Goal: Navigation & Orientation: Find specific page/section

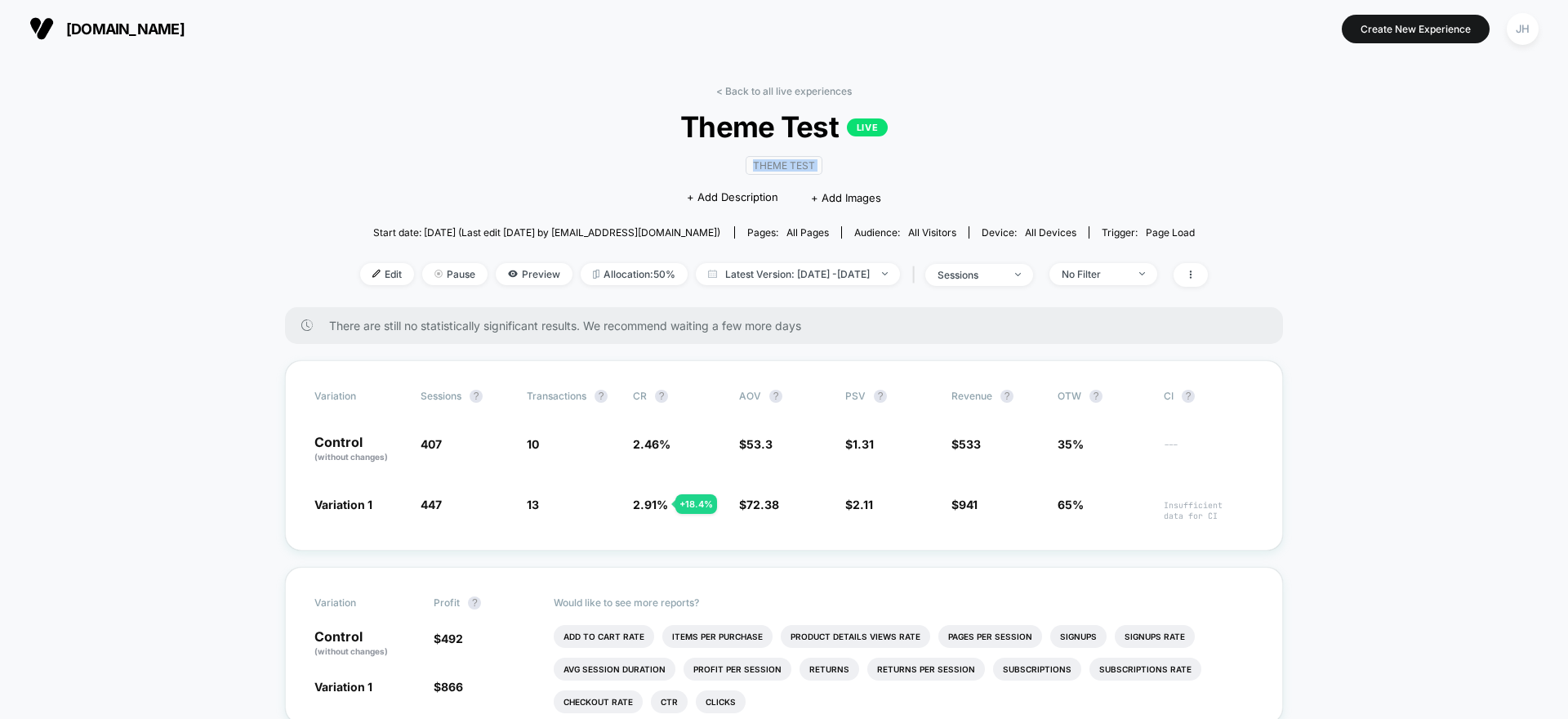
drag, startPoint x: 651, startPoint y: 148, endPoint x: 984, endPoint y: 133, distance: 333.3
click at [984, 133] on div "< Back to all live experiences Theme Test LIVE Theme Test Click to edit experie…" at bounding box center [784, 196] width 848 height 222
drag, startPoint x: 984, startPoint y: 133, endPoint x: 971, endPoint y: 134, distance: 13.0
click at [983, 133] on span "Theme Test LIVE" at bounding box center [784, 127] width 762 height 34
drag, startPoint x: 787, startPoint y: 123, endPoint x: 613, endPoint y: 121, distance: 174.0
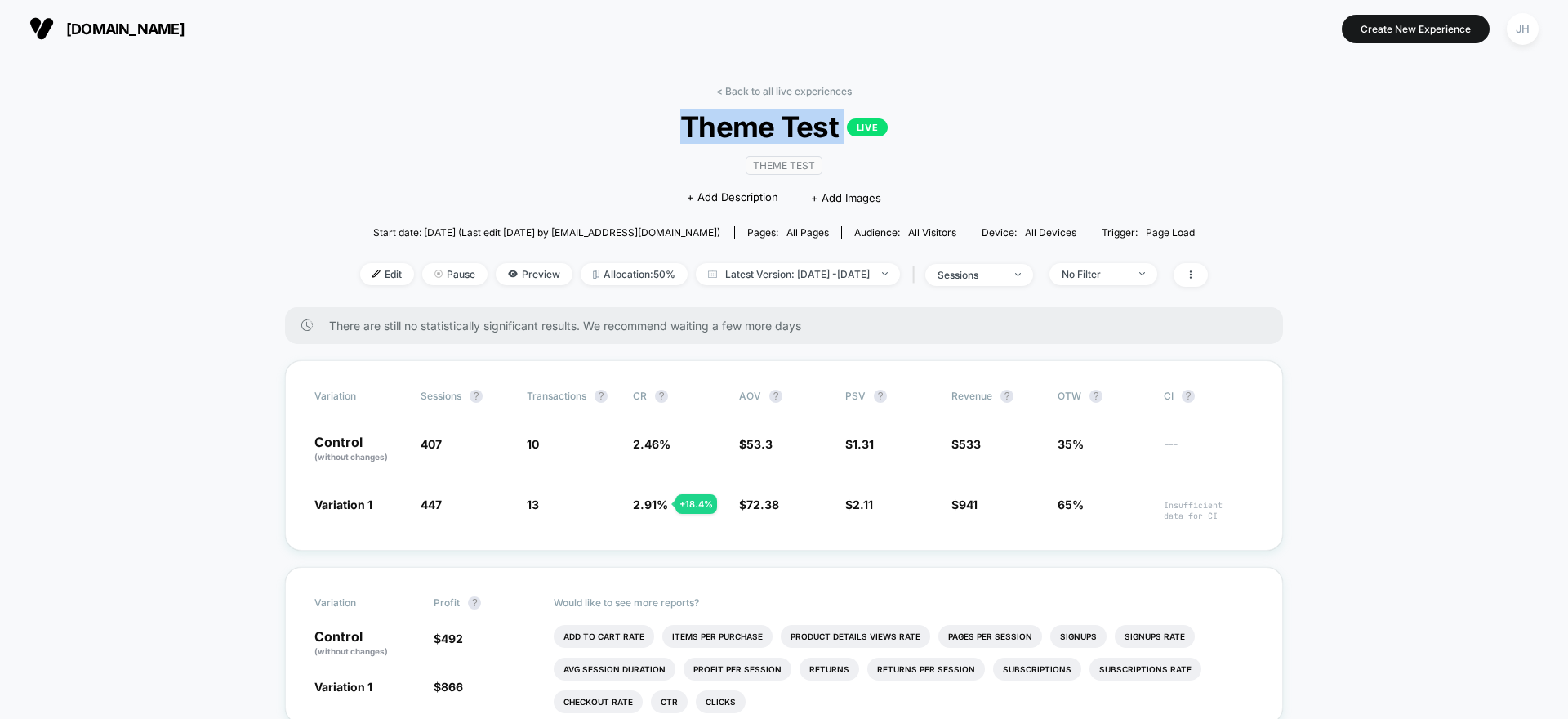
click at [618, 121] on span "Theme Test LIVE" at bounding box center [784, 127] width 762 height 34
drag, startPoint x: 613, startPoint y: 121, endPoint x: 793, endPoint y: 121, distance: 180.0
click at [613, 121] on span "Theme Test LIVE" at bounding box center [784, 127] width 762 height 34
drag, startPoint x: 793, startPoint y: 121, endPoint x: 905, endPoint y: 129, distance: 112.3
click at [905, 129] on span "Theme Test LIVE" at bounding box center [784, 127] width 762 height 34
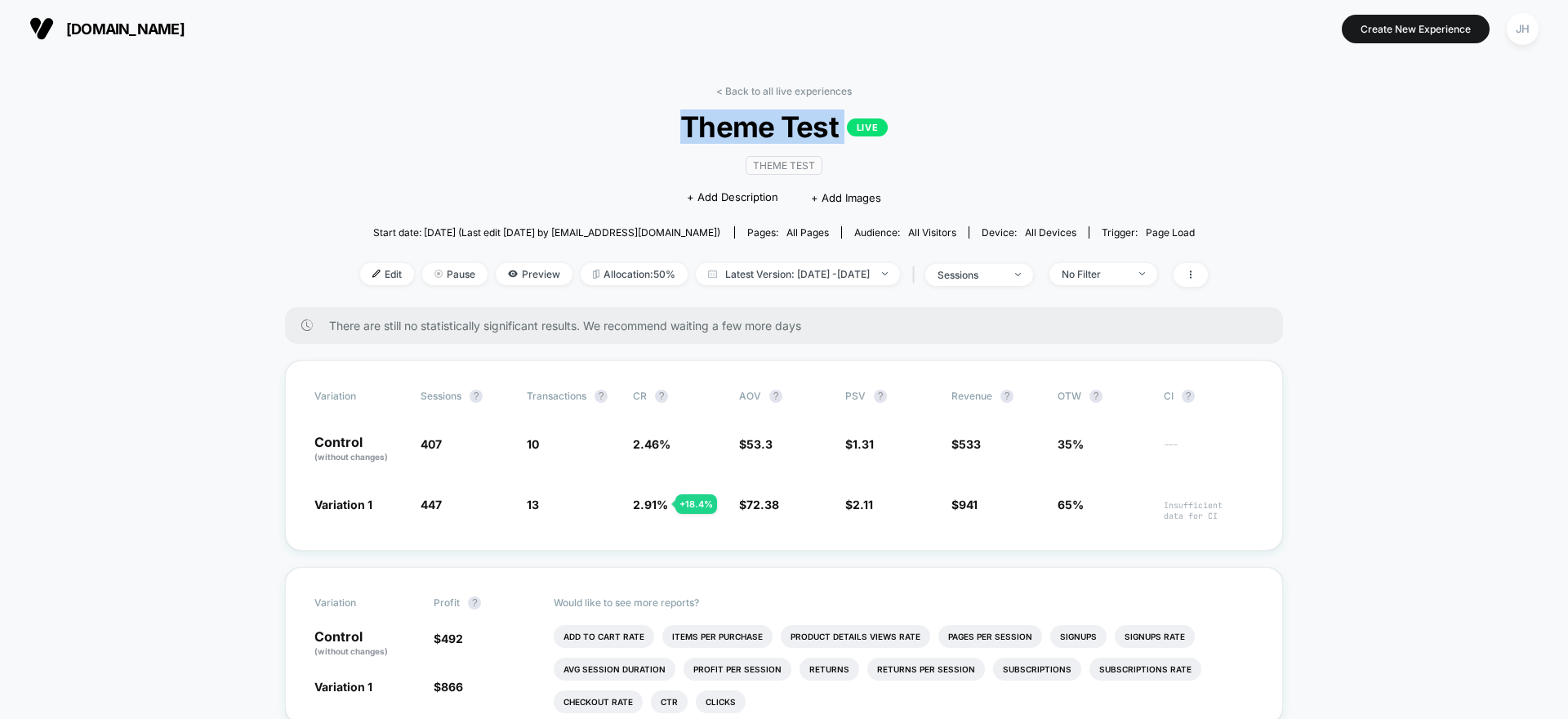
drag, startPoint x: 905, startPoint y: 129, endPoint x: 794, endPoint y: 120, distance: 111.4
click at [905, 129] on span "Theme Test LIVE" at bounding box center [784, 127] width 762 height 34
drag, startPoint x: 853, startPoint y: 202, endPoint x: 1429, endPoint y: 330, distance: 590.1
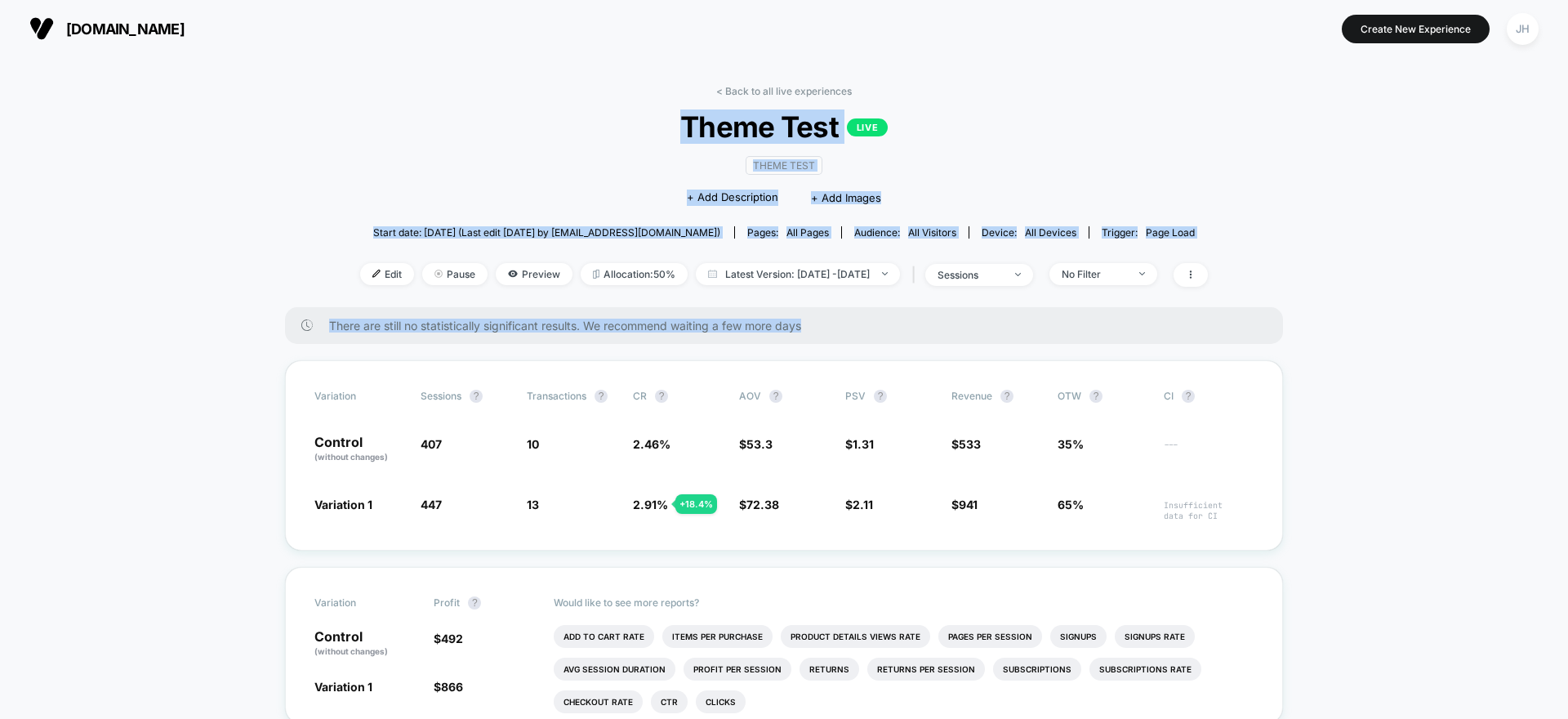
drag, startPoint x: 1429, startPoint y: 330, endPoint x: 614, endPoint y: 105, distance: 845.5
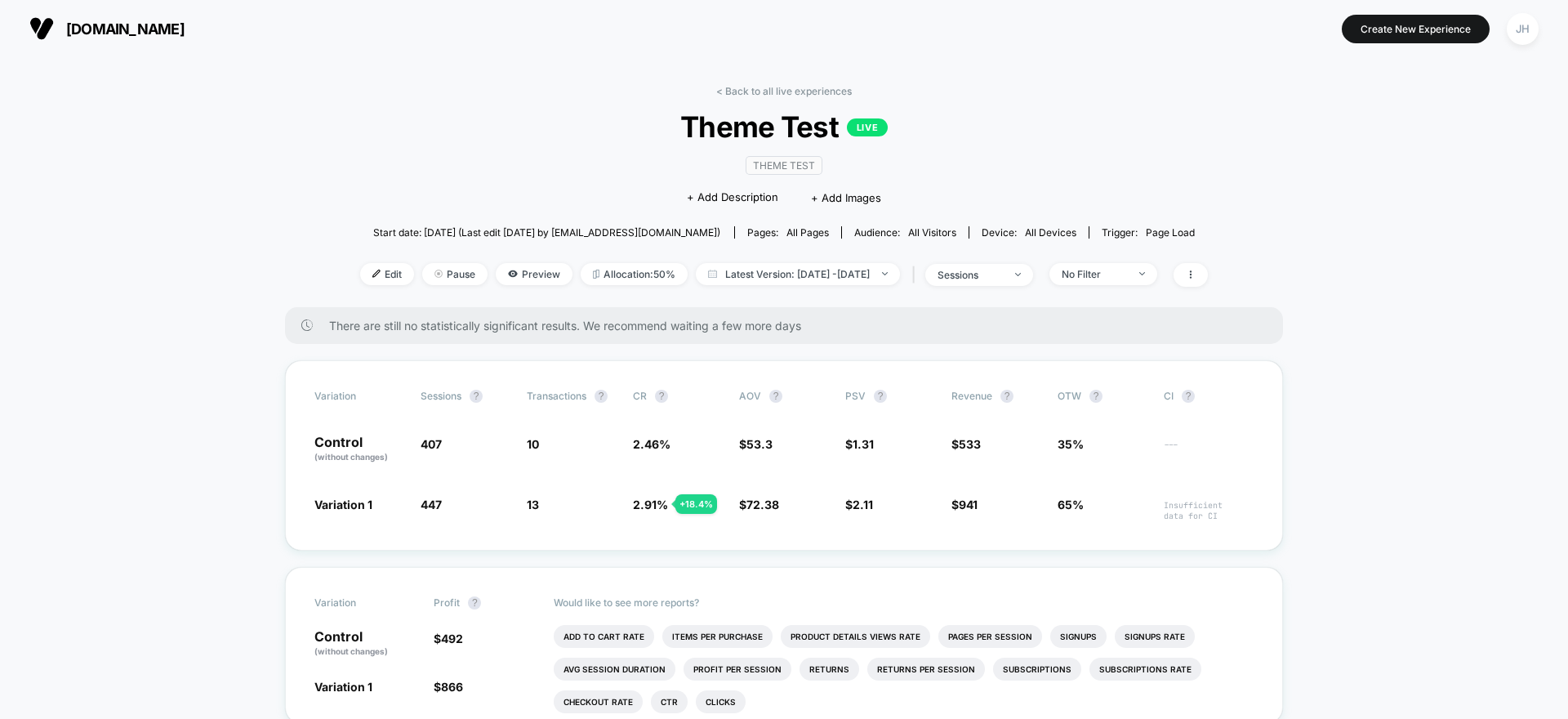
click at [614, 105] on div "< Back to all live experiences Theme Test LIVE Theme Test Click to edit experie…" at bounding box center [784, 196] width 848 height 222
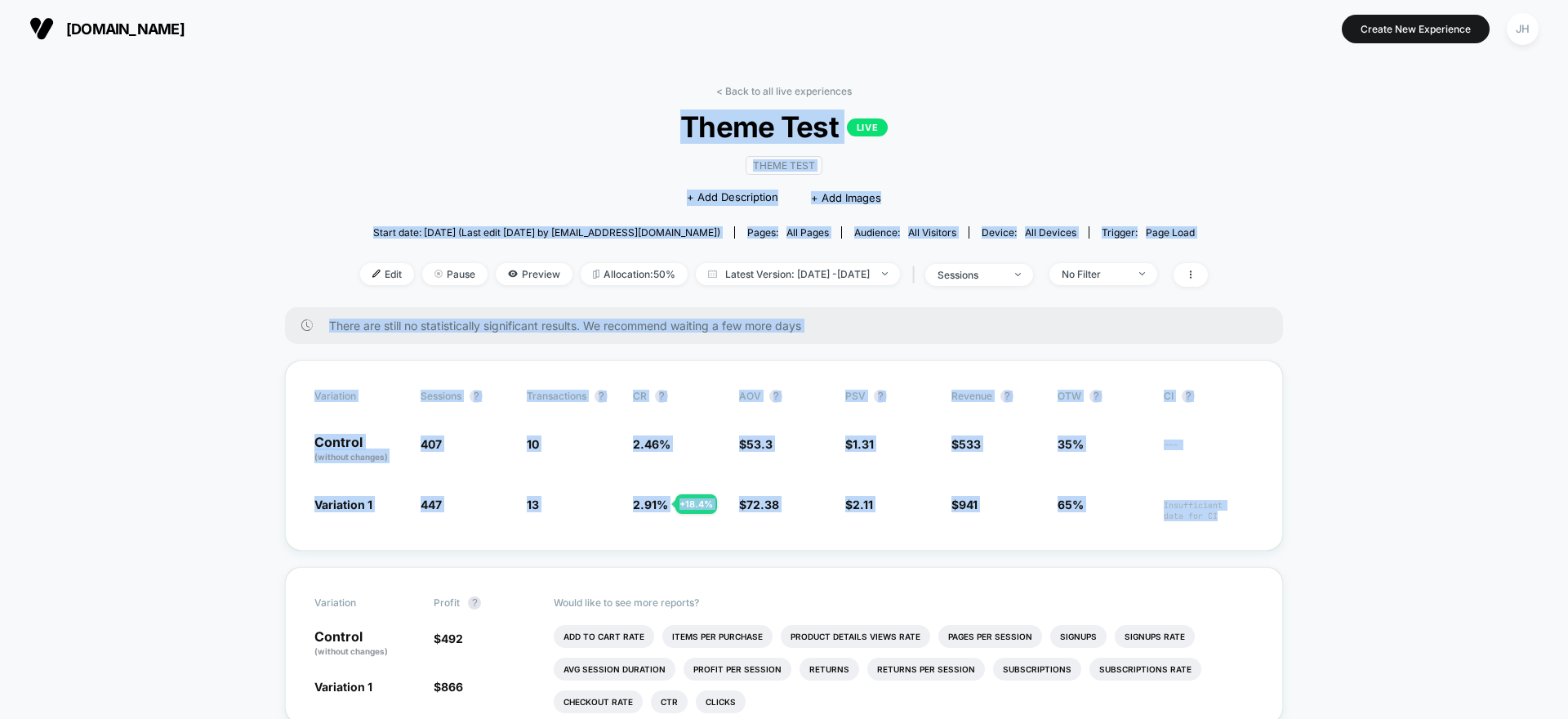
drag, startPoint x: 616, startPoint y: 115, endPoint x: 1374, endPoint y: 531, distance: 864.7
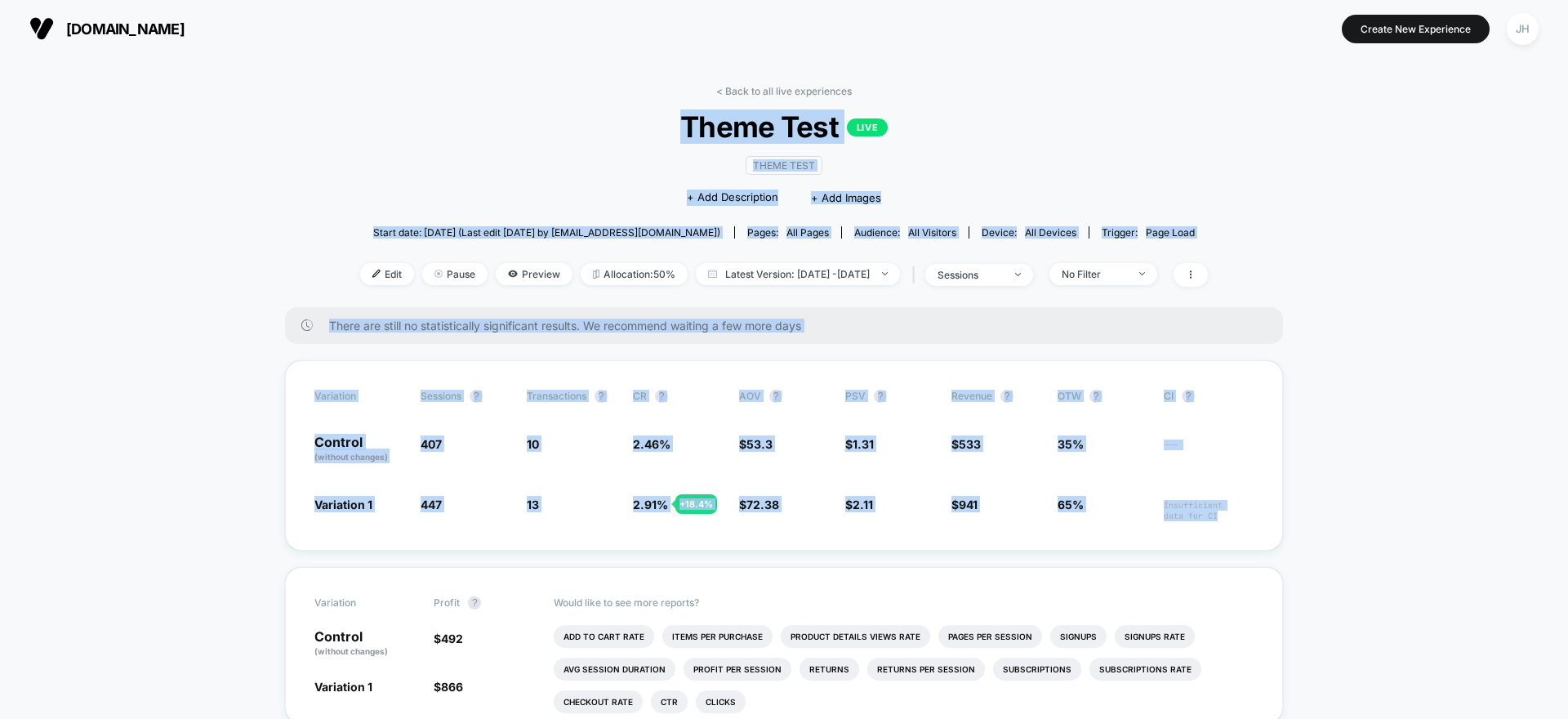
drag, startPoint x: 1374, startPoint y: 533, endPoint x: 597, endPoint y: 106, distance: 886.6
drag, startPoint x: 597, startPoint y: 106, endPoint x: 588, endPoint y: 102, distance: 9.8
click at [597, 106] on div "< Back to all live experiences Theme Test LIVE Theme Test Click to edit experie…" at bounding box center [784, 196] width 848 height 222
drag, startPoint x: 613, startPoint y: 144, endPoint x: 1343, endPoint y: 557, distance: 838.7
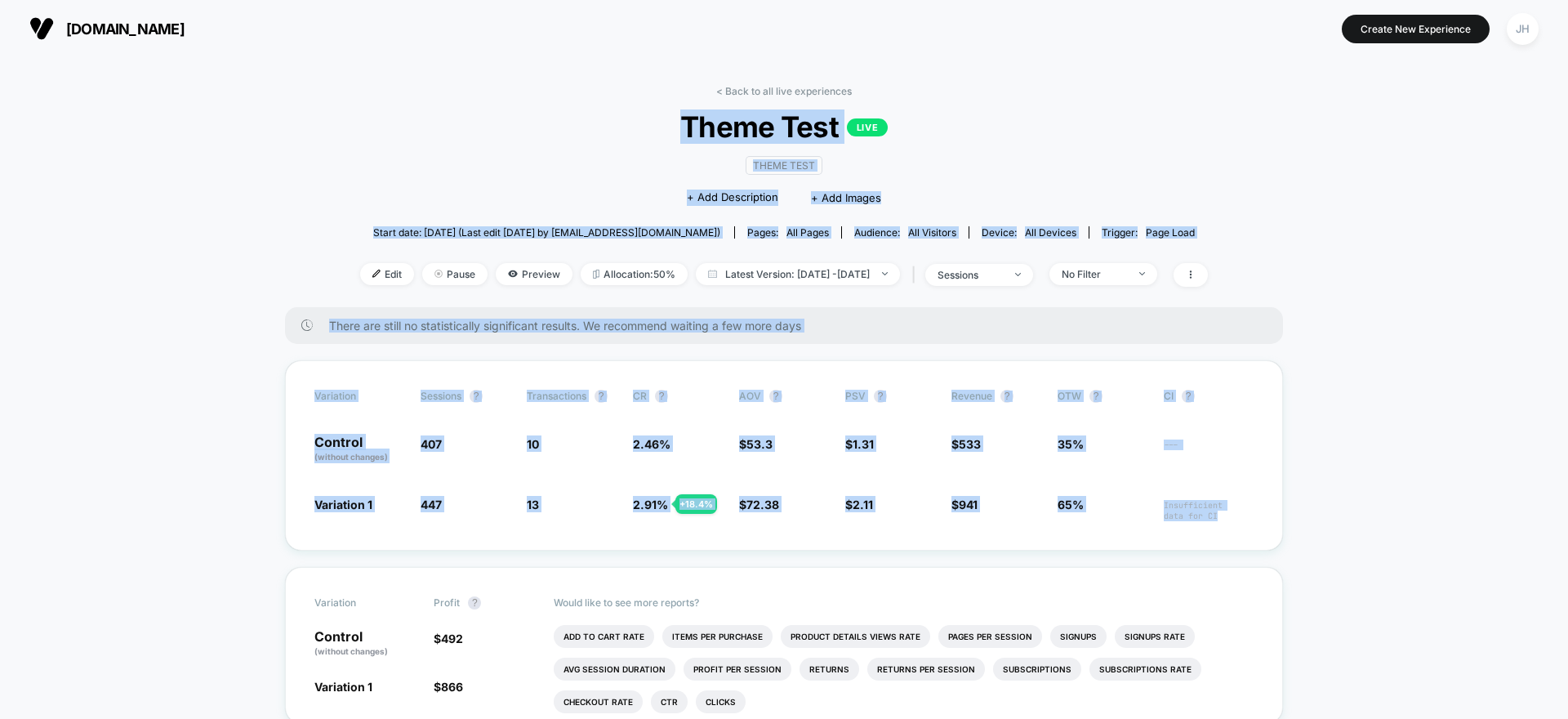
drag, startPoint x: 1337, startPoint y: 553, endPoint x: 586, endPoint y: 99, distance: 877.6
click at [586, 99] on div "< Back to all live experiences Theme Test LIVE Theme Test Click to edit experie…" at bounding box center [784, 196] width 848 height 222
drag, startPoint x: 586, startPoint y: 100, endPoint x: 1347, endPoint y: 560, distance: 889.2
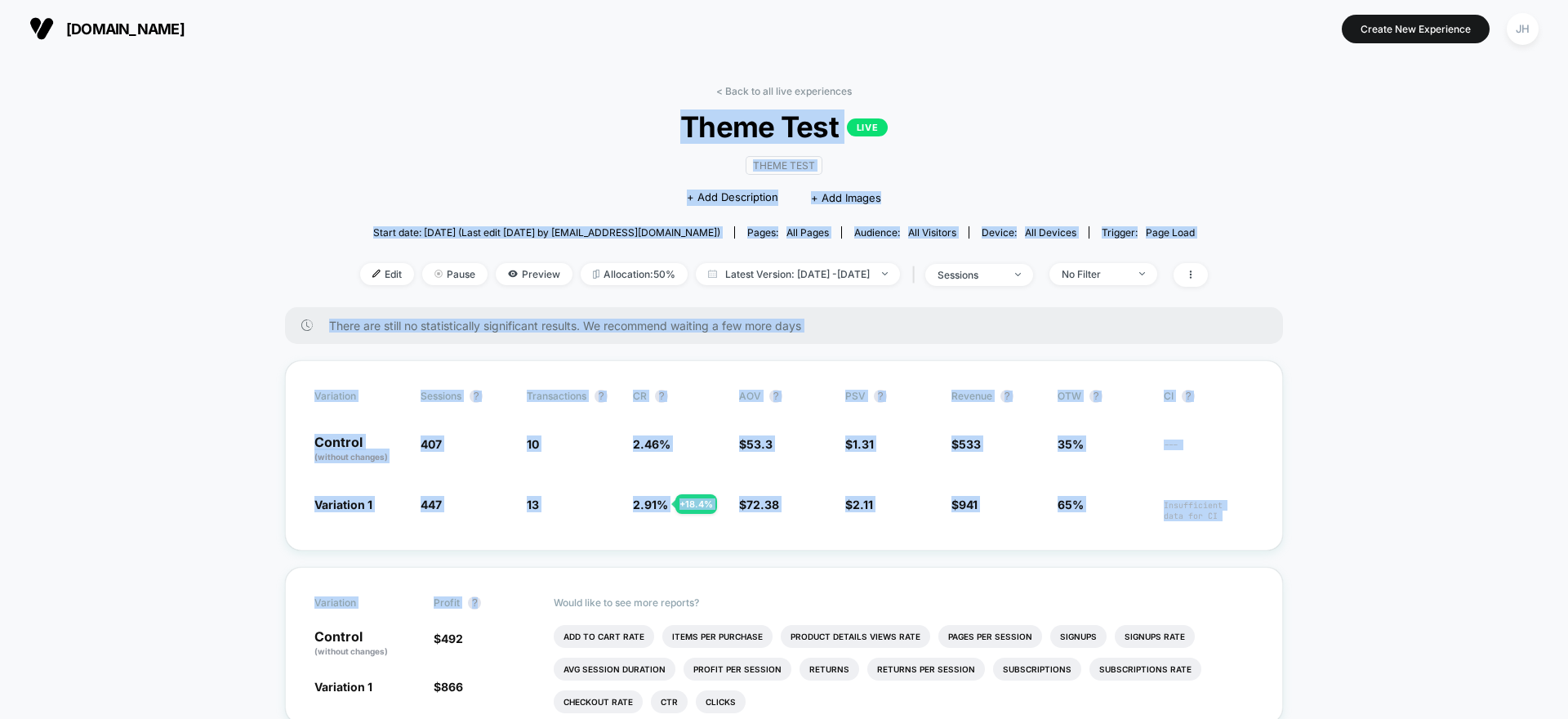
drag, startPoint x: 1252, startPoint y: 519, endPoint x: 565, endPoint y: 144, distance: 782.7
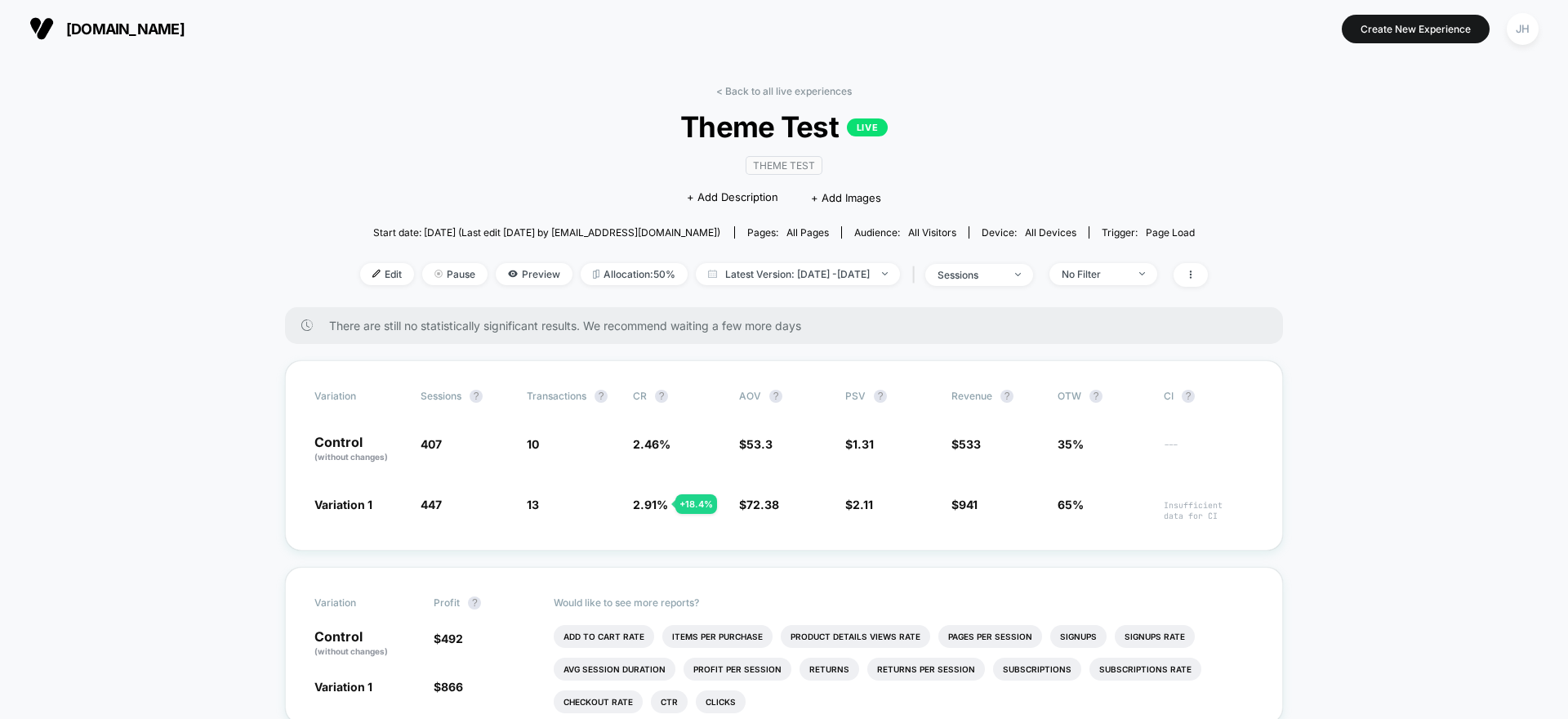
click at [565, 144] on div "Theme Test Click to edit experience details + Add Description + Add Images" at bounding box center [784, 181] width 509 height 74
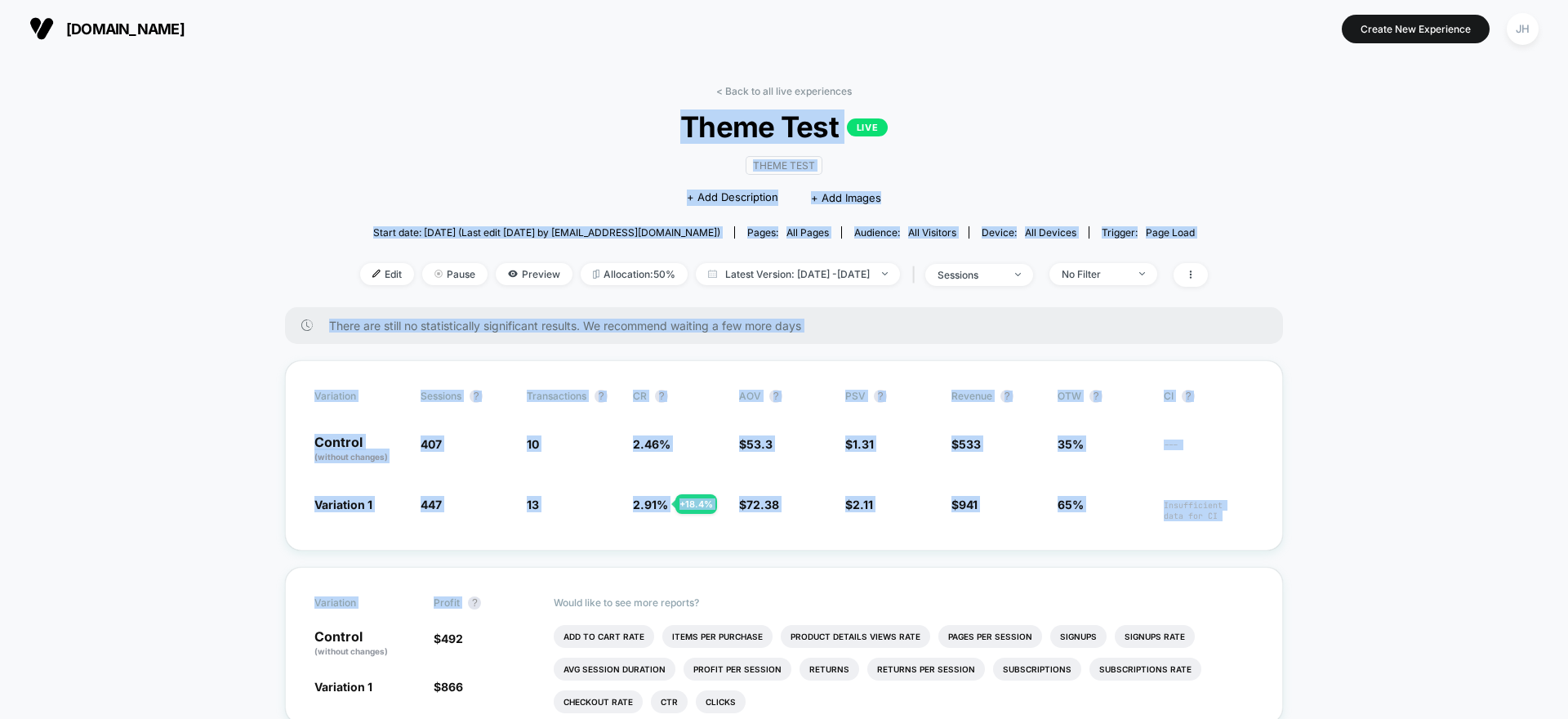
drag, startPoint x: 559, startPoint y: 128, endPoint x: 1338, endPoint y: 617, distance: 919.8
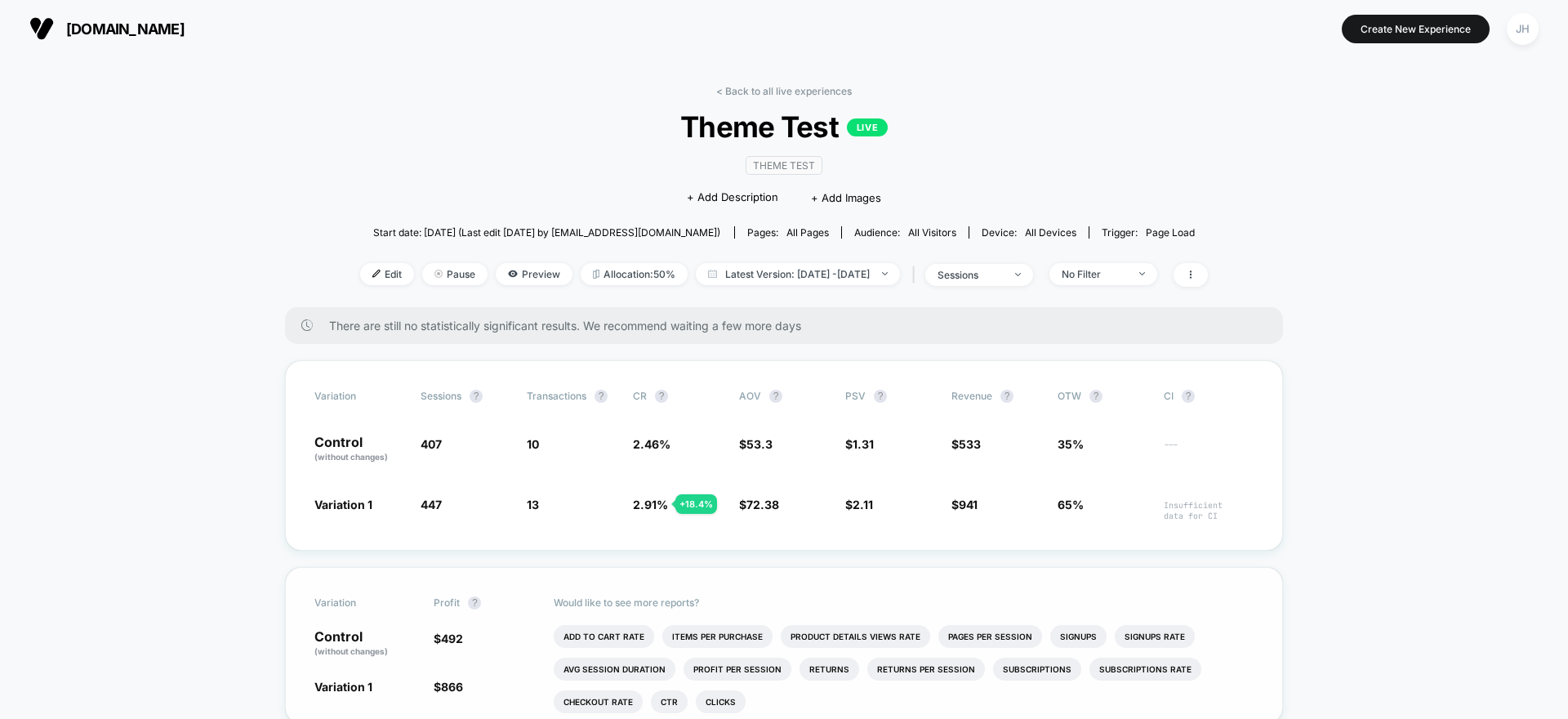
drag, startPoint x: 1338, startPoint y: 617, endPoint x: 1278, endPoint y: 585, distance: 68.0
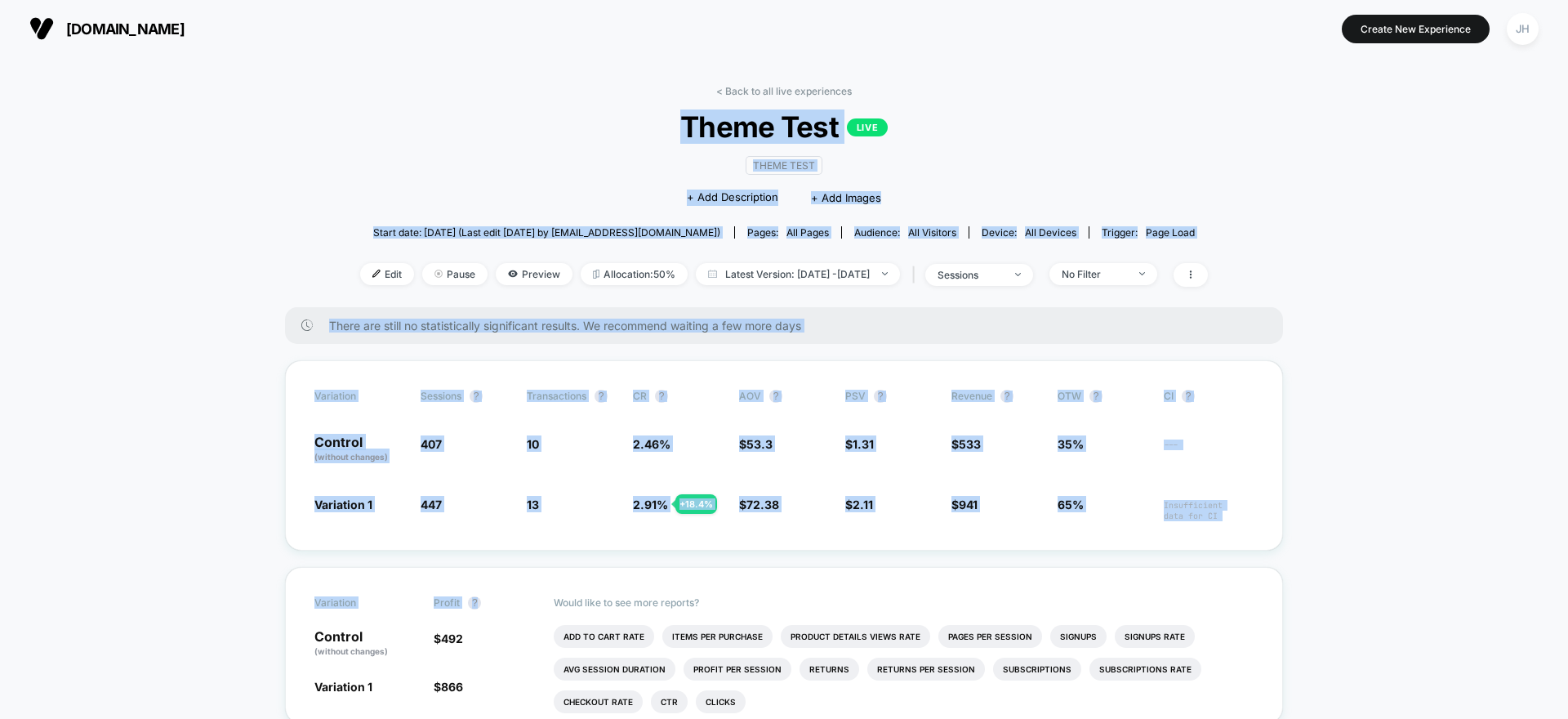
drag, startPoint x: 1278, startPoint y: 585, endPoint x: 571, endPoint y: 108, distance: 852.9
click at [571, 109] on span "Theme Test LIVE" at bounding box center [784, 127] width 762 height 34
drag, startPoint x: 571, startPoint y: 108, endPoint x: 1324, endPoint y: 514, distance: 855.5
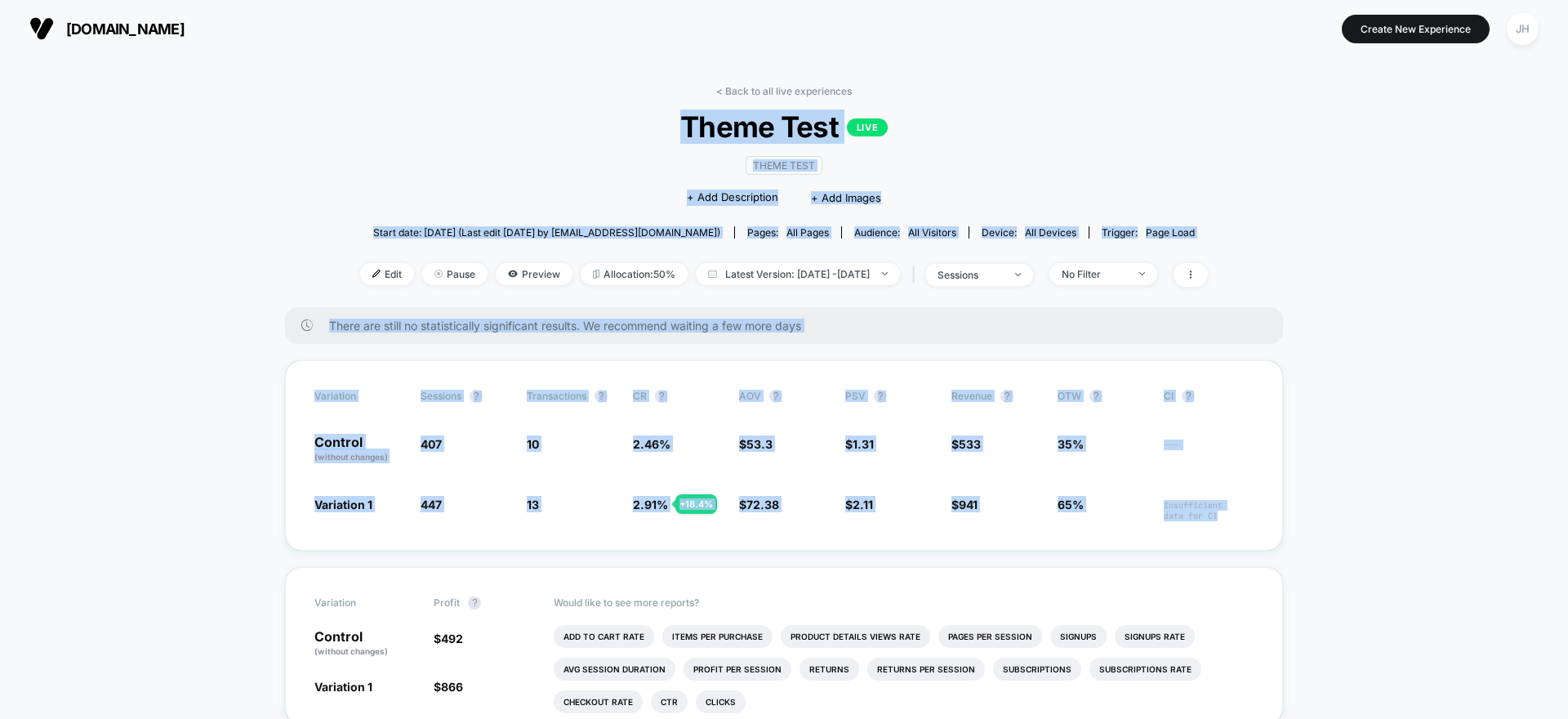
drag, startPoint x: 1153, startPoint y: 425, endPoint x: 633, endPoint y: 57, distance: 637.0
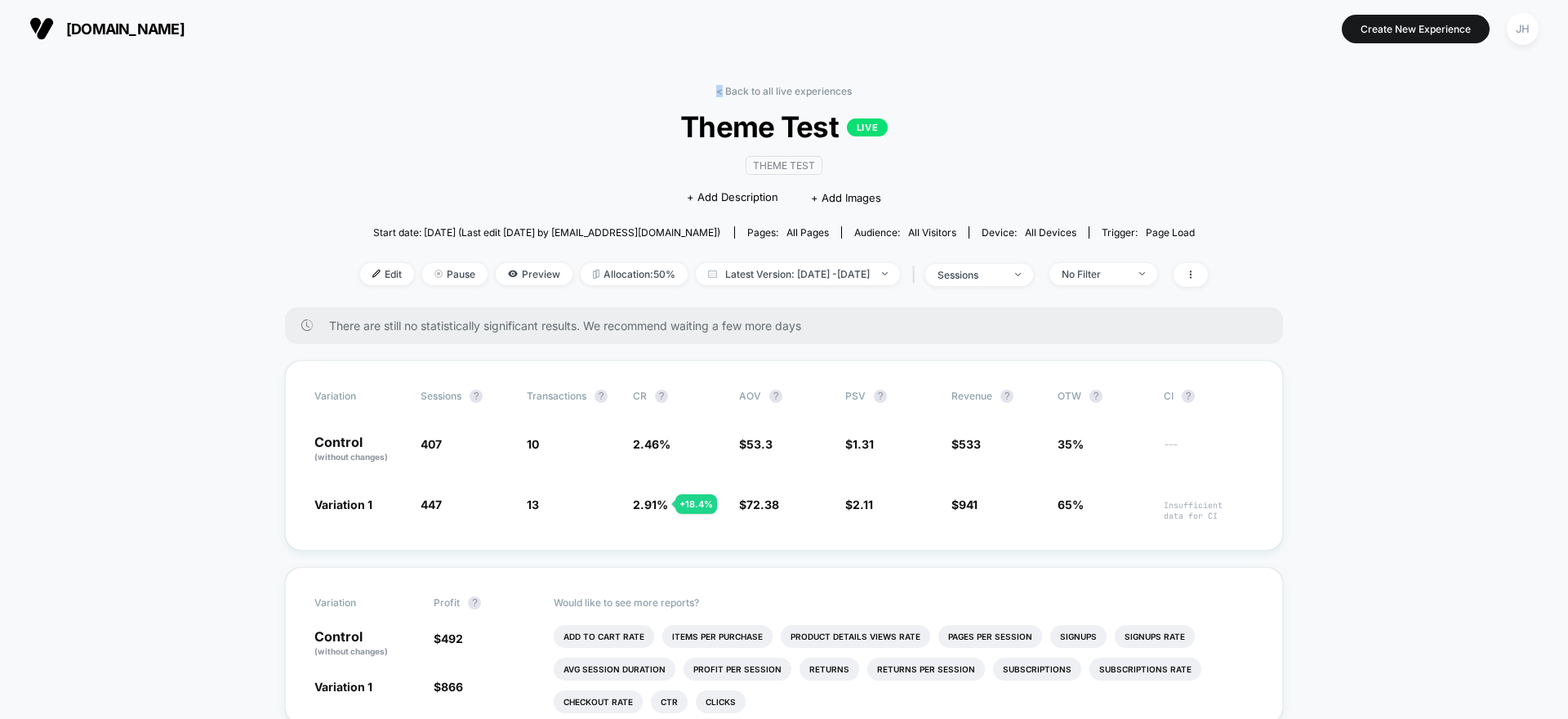
drag, startPoint x: 633, startPoint y: 57, endPoint x: 629, endPoint y: 71, distance: 14.6
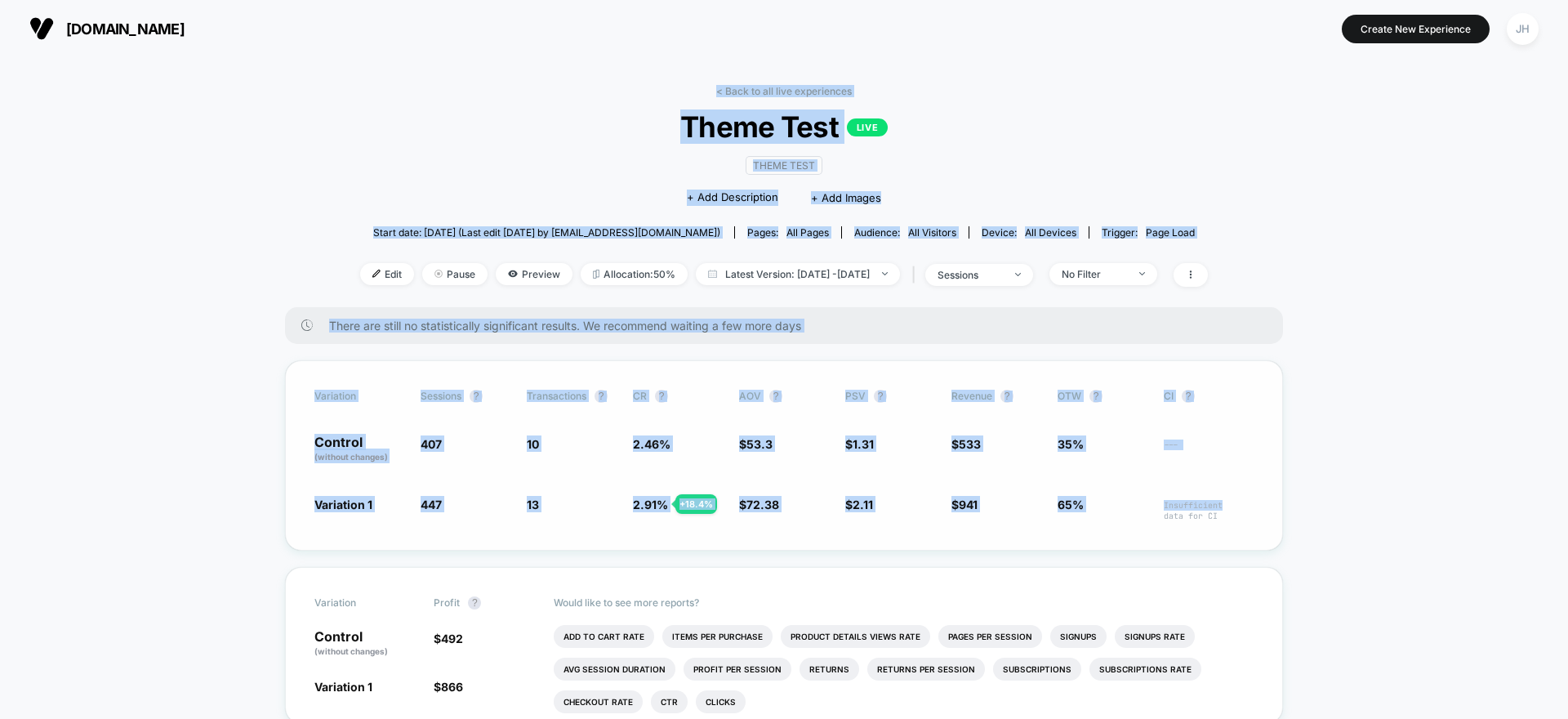
drag, startPoint x: 629, startPoint y: 73, endPoint x: 1254, endPoint y: 504, distance: 759.2
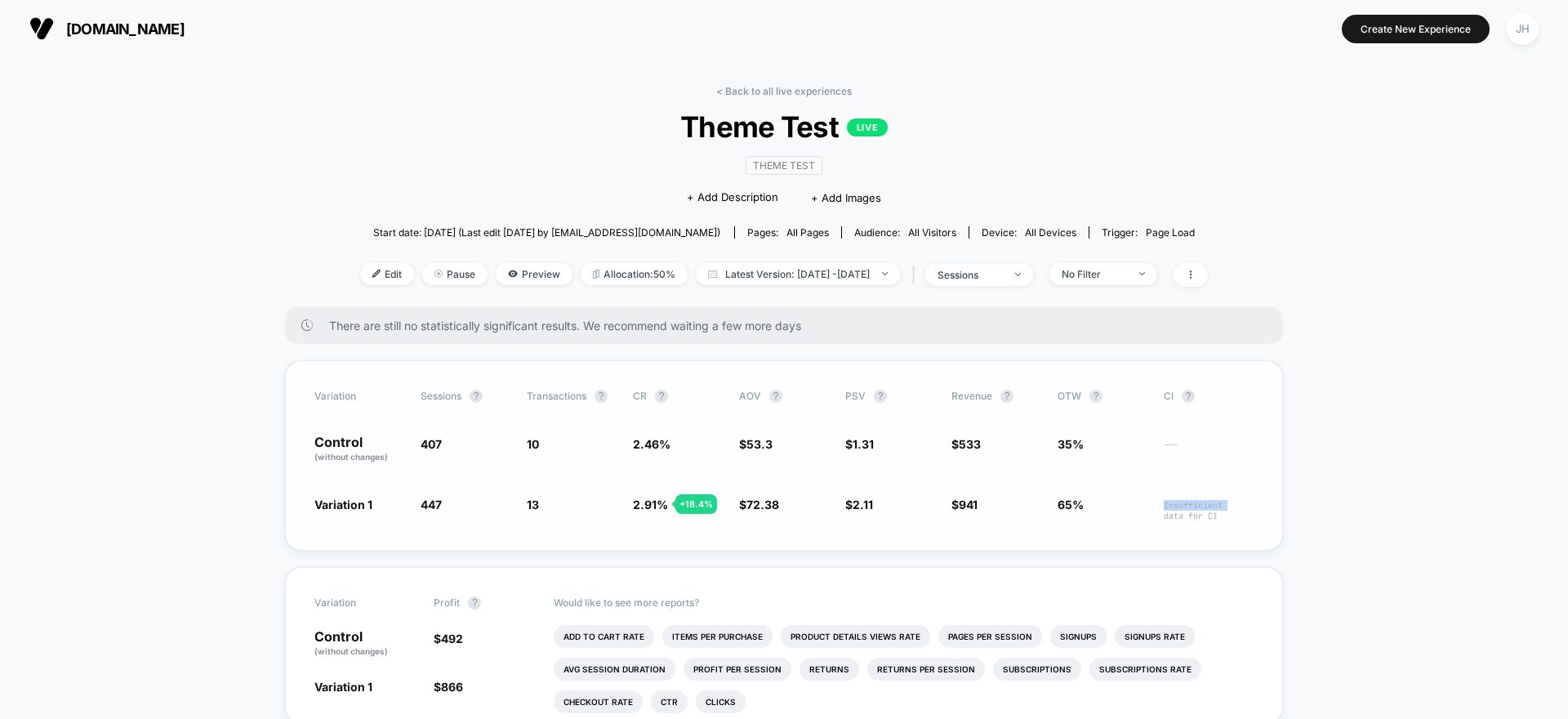
click at [1252, 503] on div "Variation Sessions ? Transactions ? CR ? AOV ? PSV ? Revenue ? OTW ? CI ? Contr…" at bounding box center [784, 456] width 998 height 190
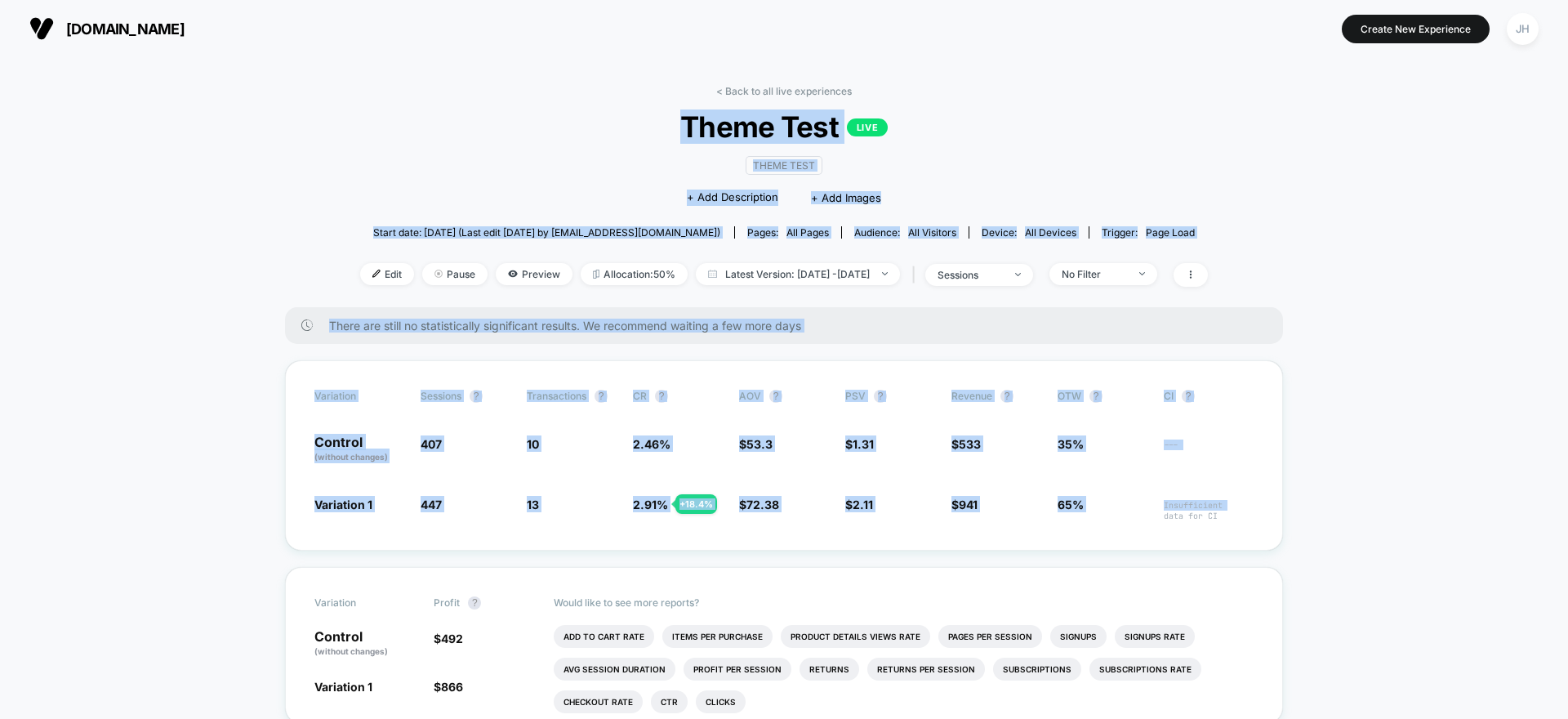
drag, startPoint x: 1126, startPoint y: 442, endPoint x: 593, endPoint y: 84, distance: 642.1
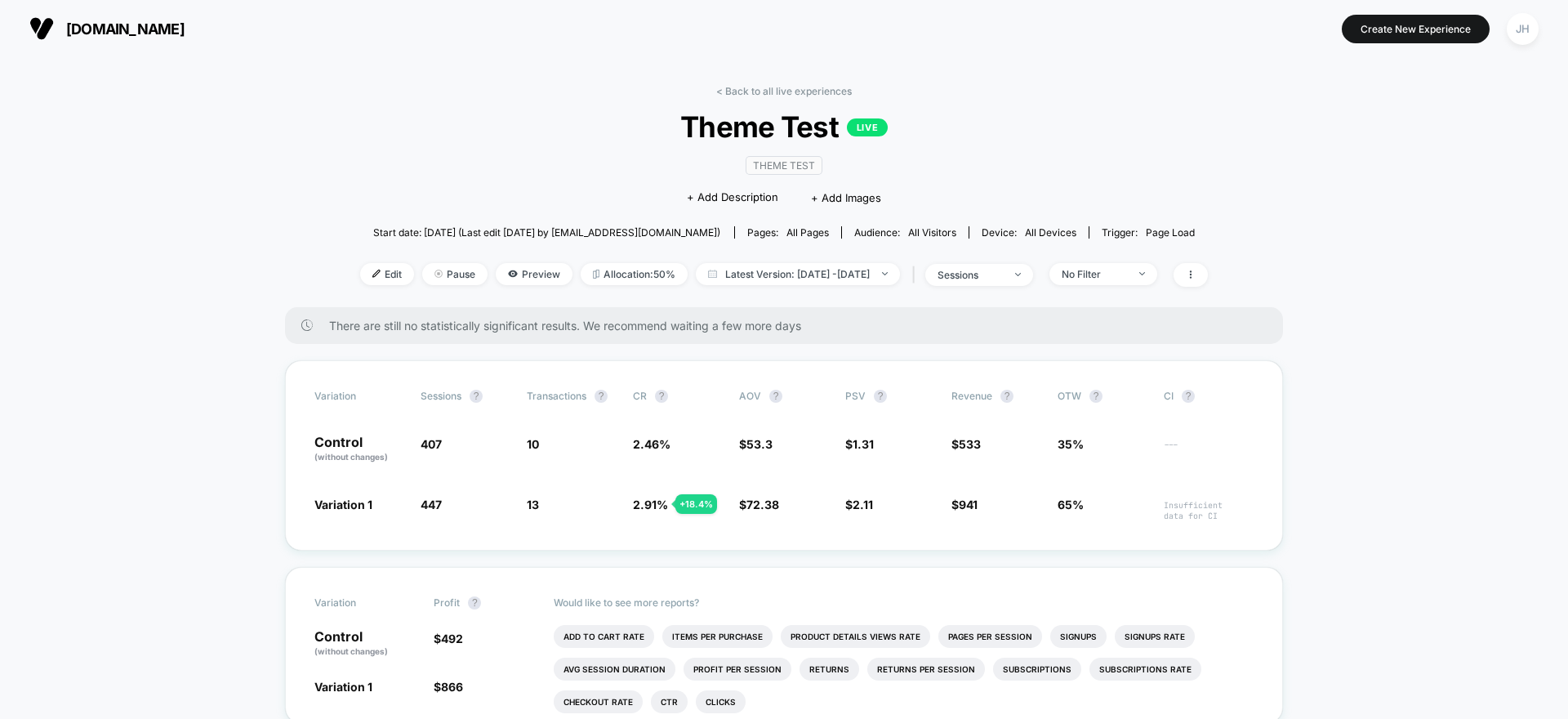
drag, startPoint x: 593, startPoint y: 84, endPoint x: 590, endPoint y: 94, distance: 10.4
click at [594, 85] on div "< Back to all live experiences Theme Test LIVE Theme Test Click to edit experie…" at bounding box center [784, 196] width 848 height 222
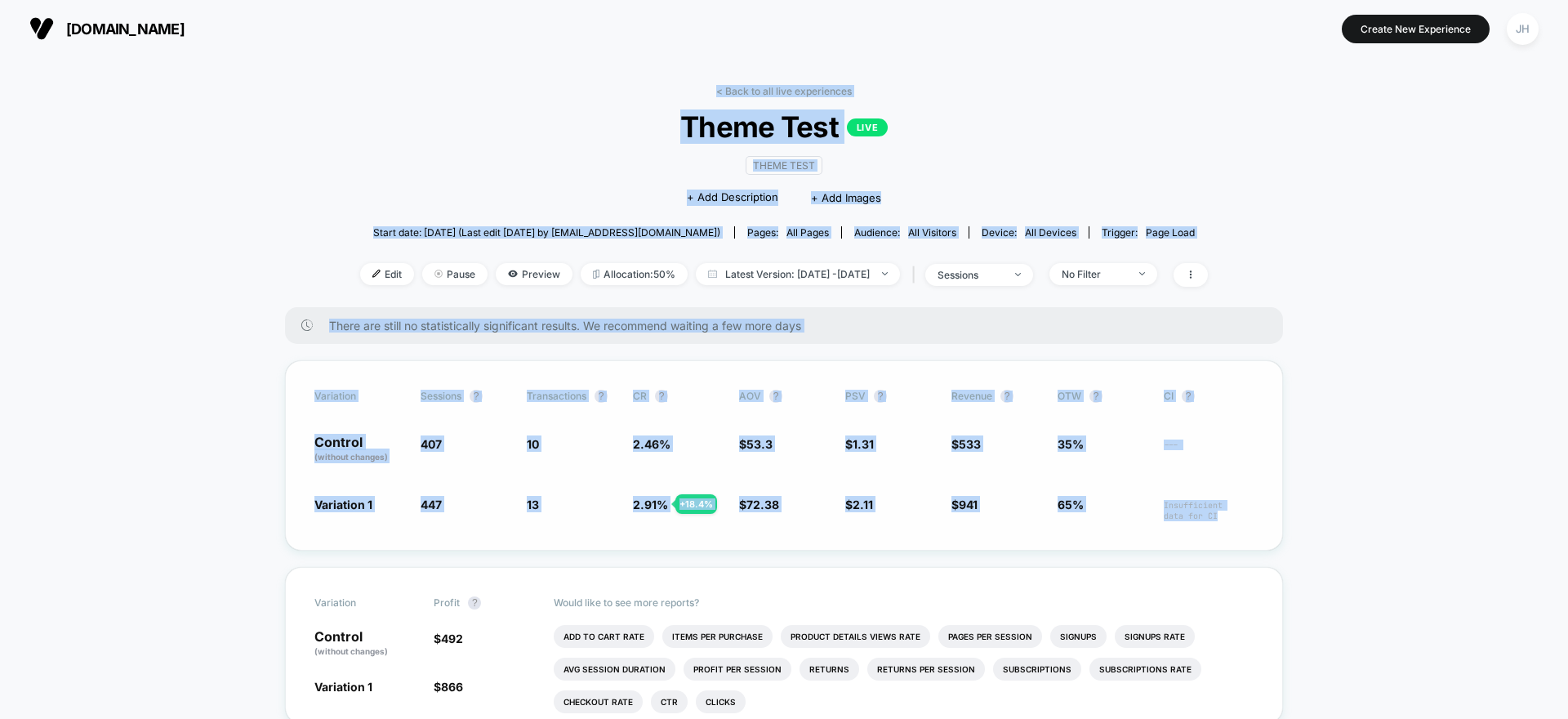
drag, startPoint x: 590, startPoint y: 94, endPoint x: 1245, endPoint y: 539, distance: 791.9
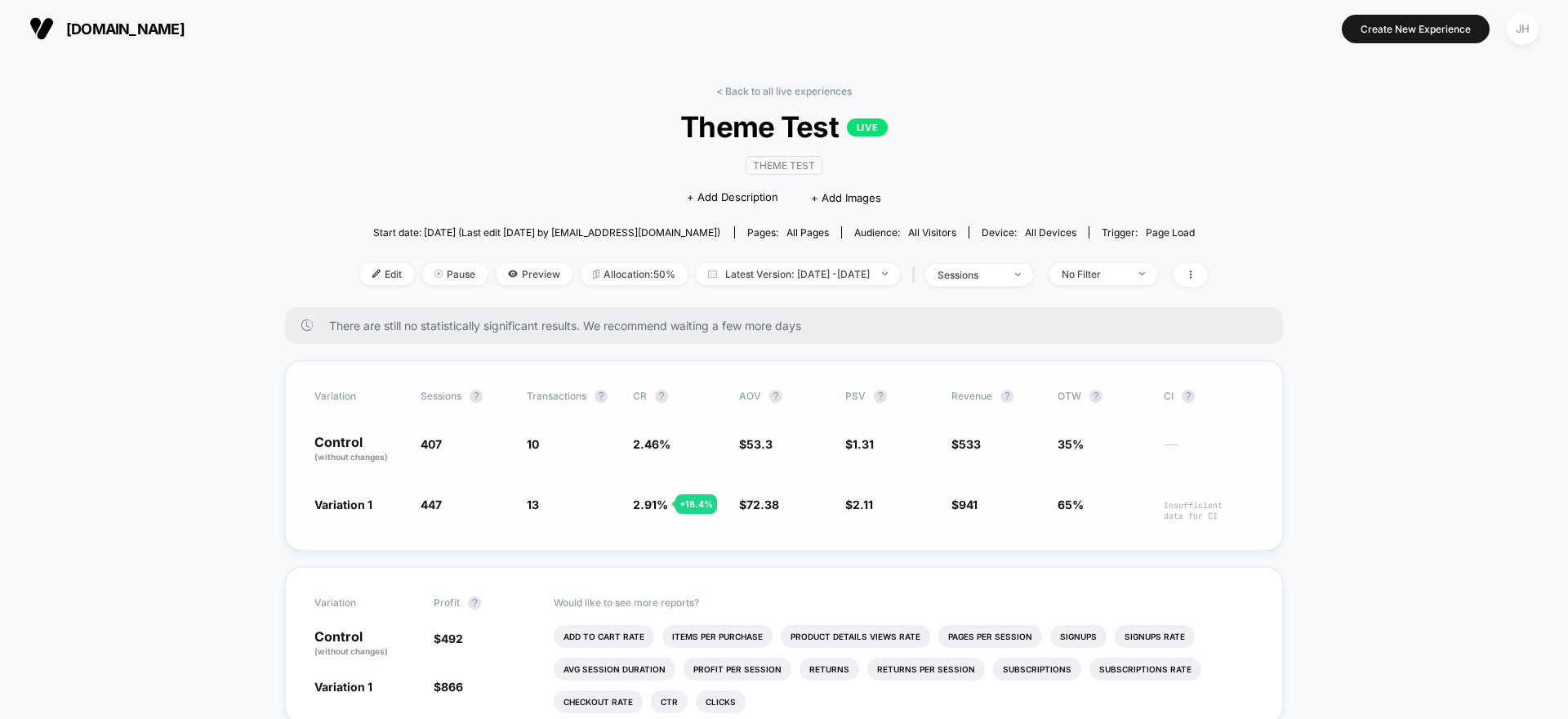
drag, startPoint x: 1245, startPoint y: 541, endPoint x: 1187, endPoint y: 425, distance: 129.7
click at [1245, 539] on div "Variation Sessions ? Transactions ? CR ? AOV ? PSV ? Revenue ? OTW ? CI ? Contr…" at bounding box center [784, 456] width 998 height 190
